Goal: Use online tool/utility: Utilize a website feature to perform a specific function

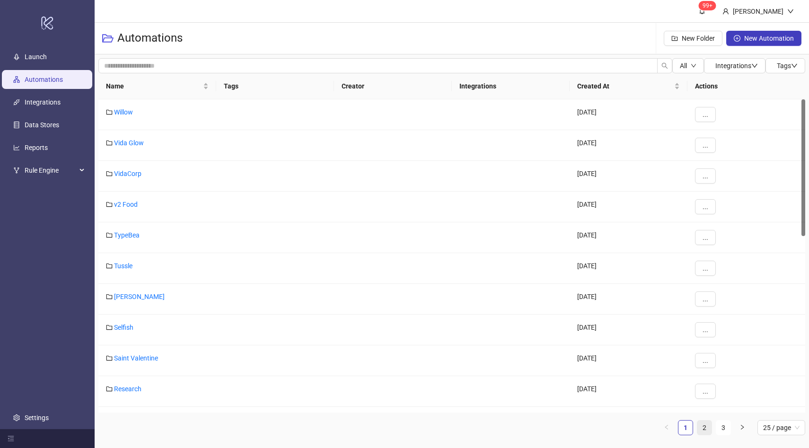
click at [708, 429] on link "2" at bounding box center [704, 428] width 14 height 14
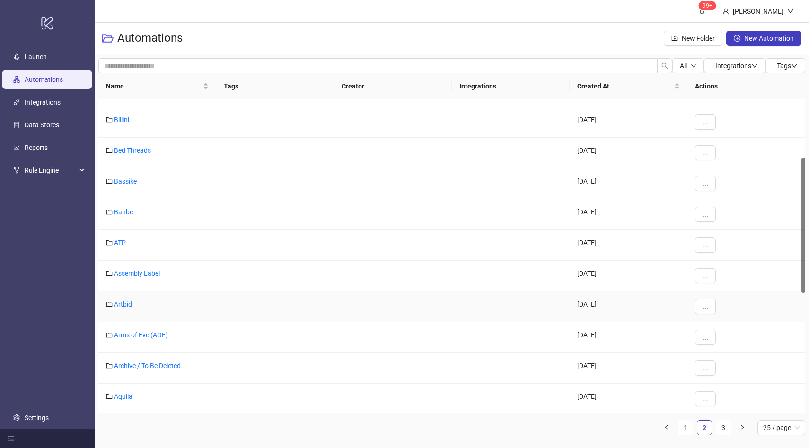
scroll to position [136, 0]
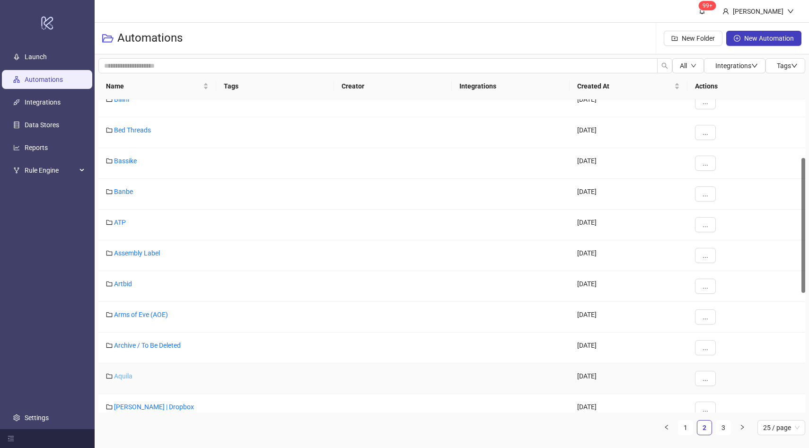
click at [129, 374] on link "Aquila" at bounding box center [123, 376] width 18 height 8
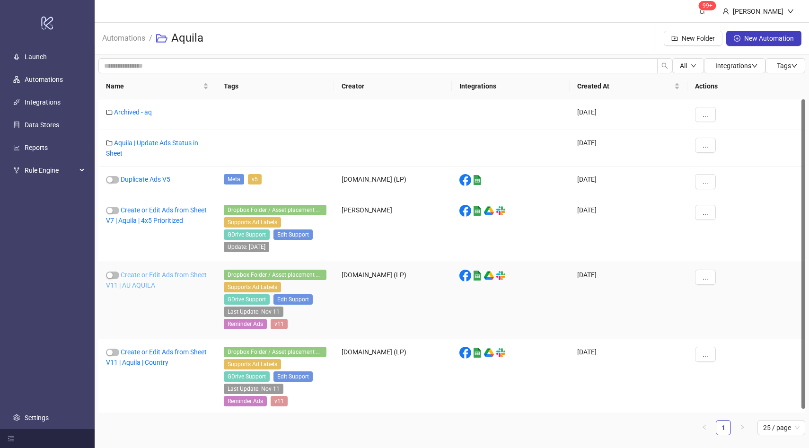
click at [159, 276] on link "Create or Edit Ads from Sheet V11 | AU AQUILA" at bounding box center [156, 280] width 101 height 18
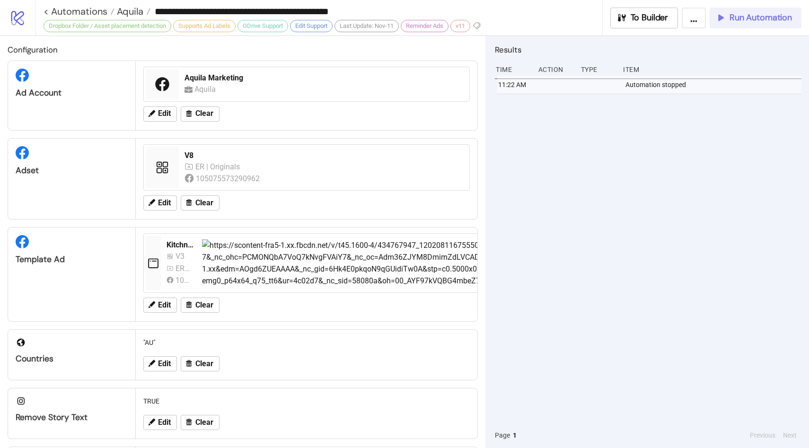
click at [731, 24] on button "Run Automation" at bounding box center [756, 18] width 92 height 21
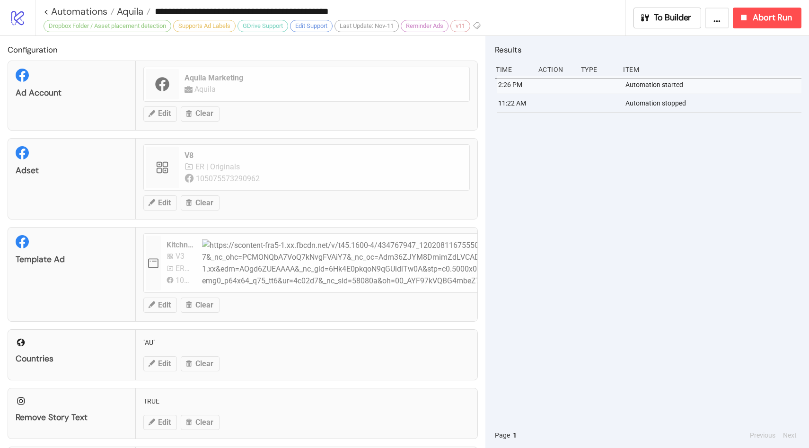
click at [529, 249] on div "2:26 PM Automation started 11:22 AM Automation stopped" at bounding box center [648, 249] width 307 height 347
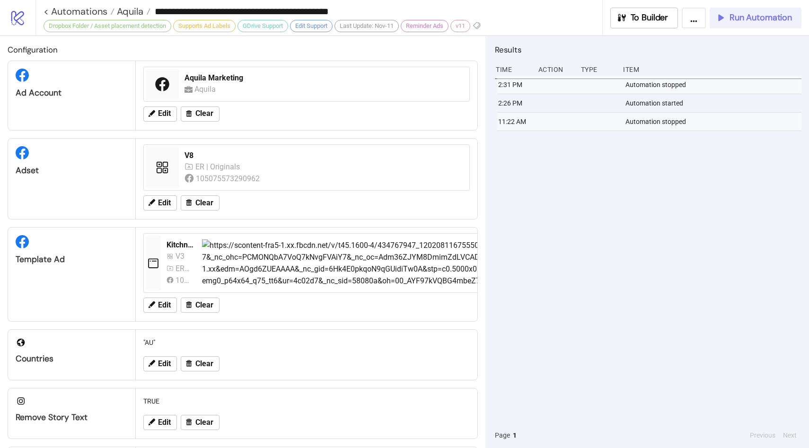
click at [723, 19] on icon "button" at bounding box center [720, 17] width 10 height 10
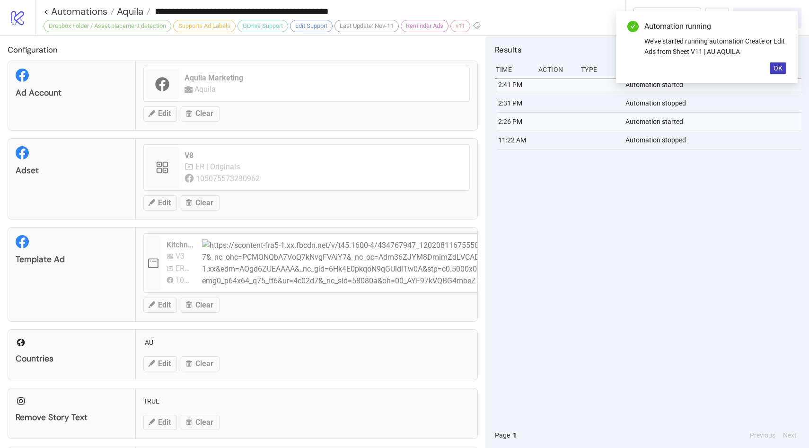
click at [533, 221] on div "2:41 PM Automation started 2:31 PM Automation stopped 2:26 PM Automation starte…" at bounding box center [648, 249] width 307 height 347
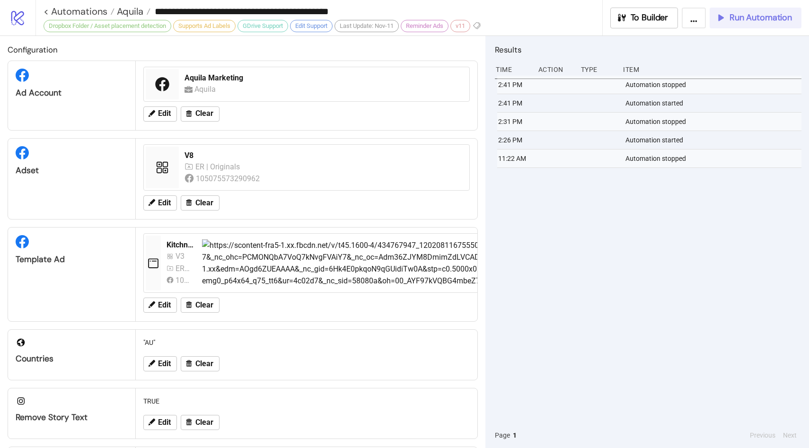
click at [766, 20] on span "Run Automation" at bounding box center [761, 17] width 62 height 11
